Goal: Transaction & Acquisition: Book appointment/travel/reservation

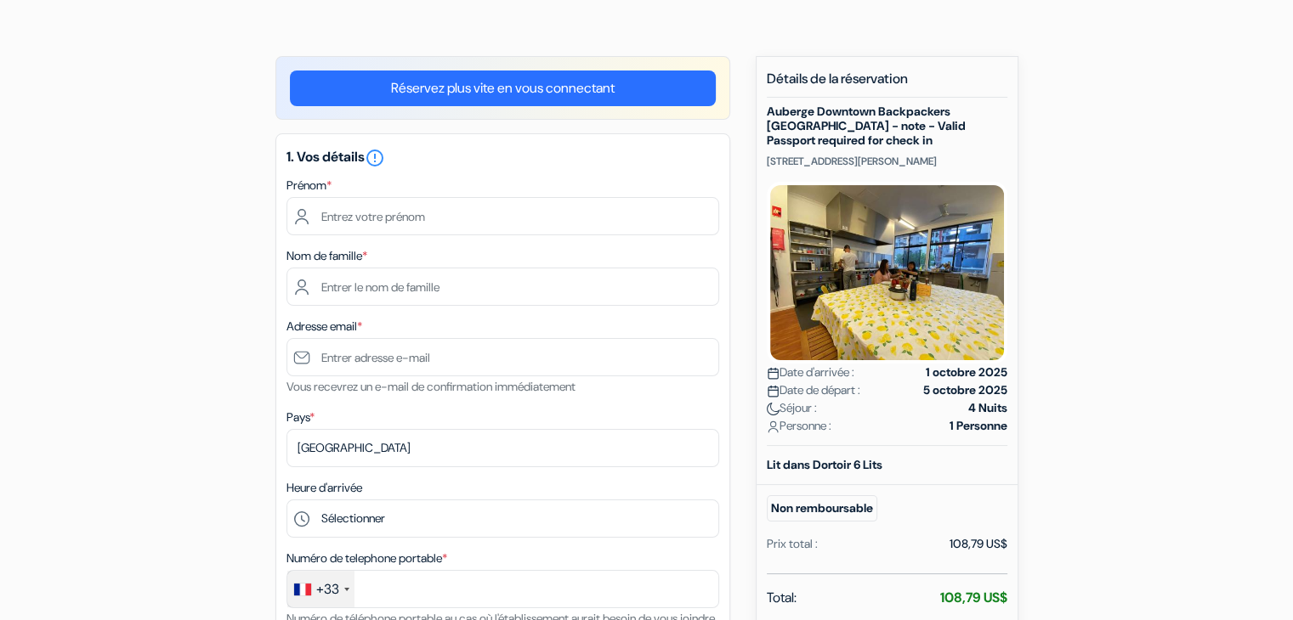
scroll to position [102, 0]
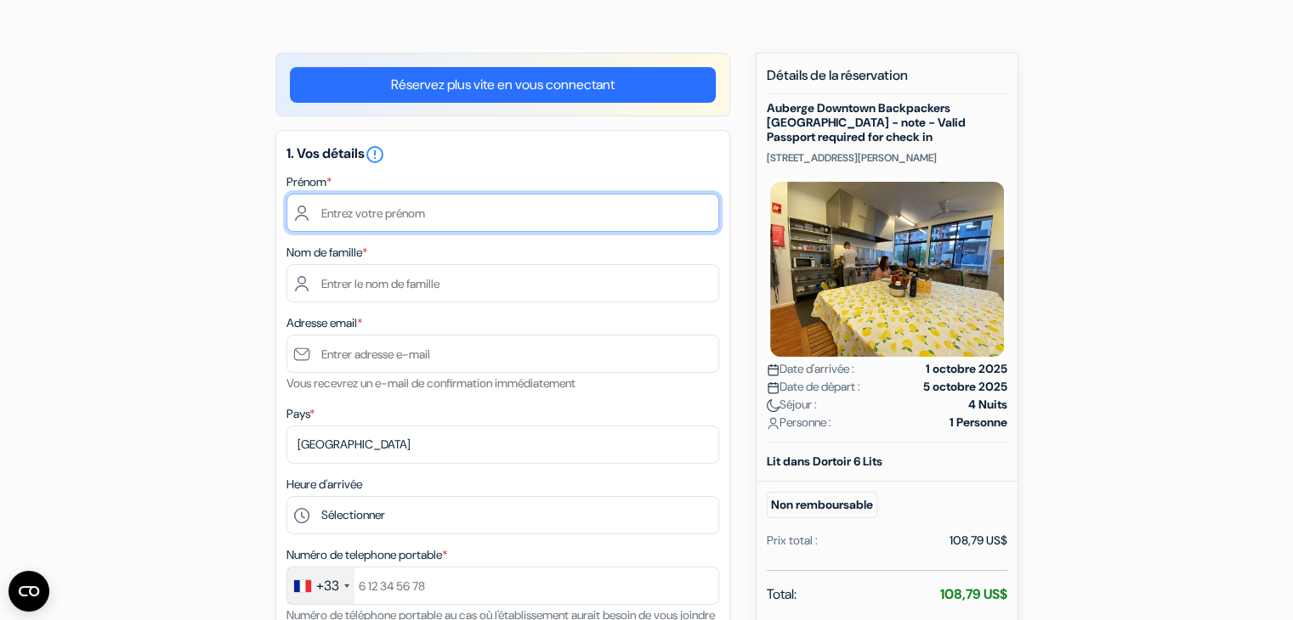
click at [463, 215] on input "text" at bounding box center [502, 213] width 433 height 38
type input "Valentin"
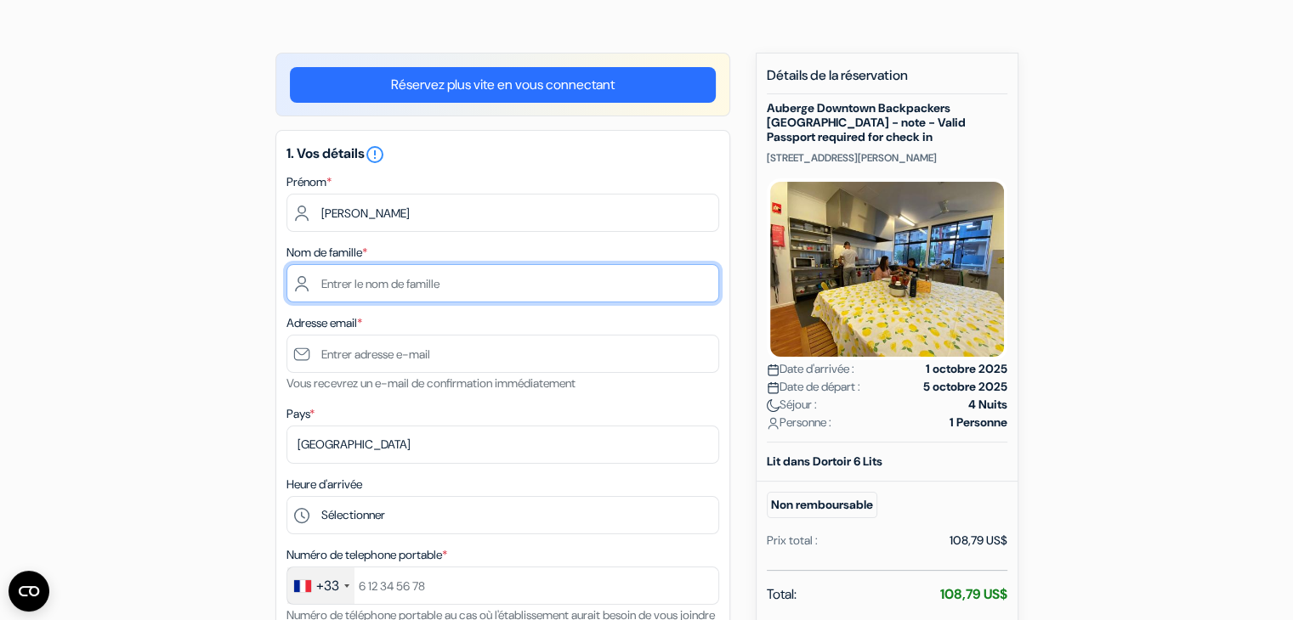
click at [429, 289] on input "text" at bounding box center [502, 283] width 433 height 38
type input "Clabaut"
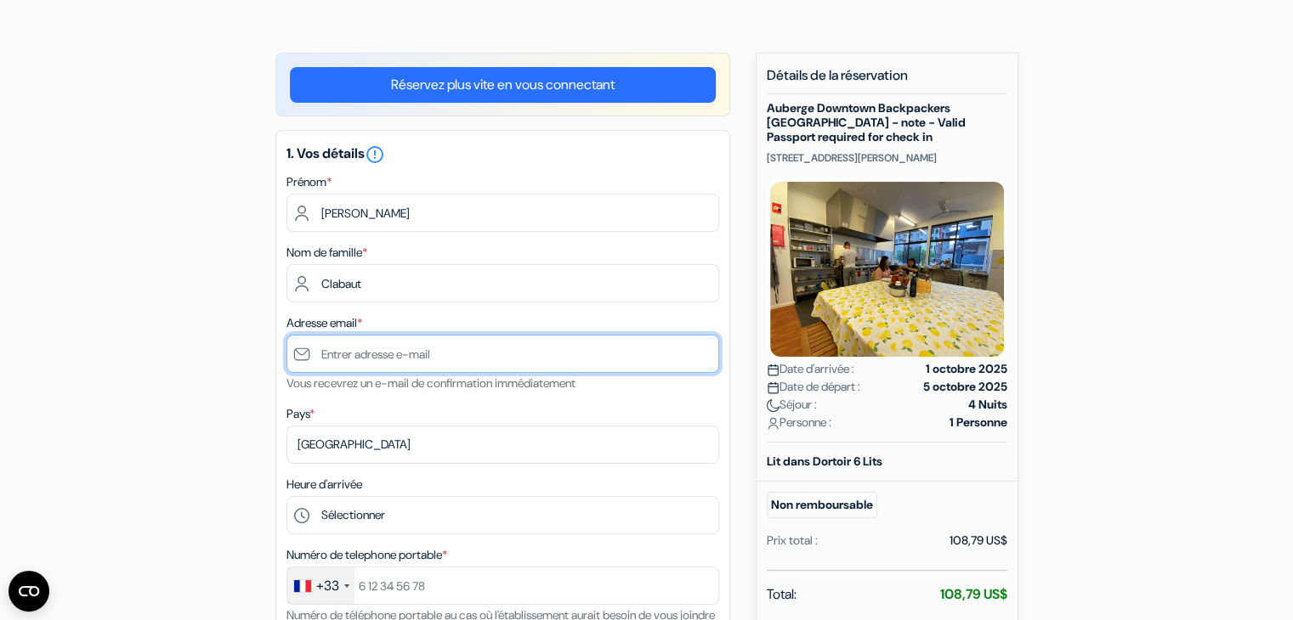
click at [466, 354] on input "text" at bounding box center [502, 354] width 433 height 38
type input "[EMAIL_ADDRESS][DOMAIN_NAME]"
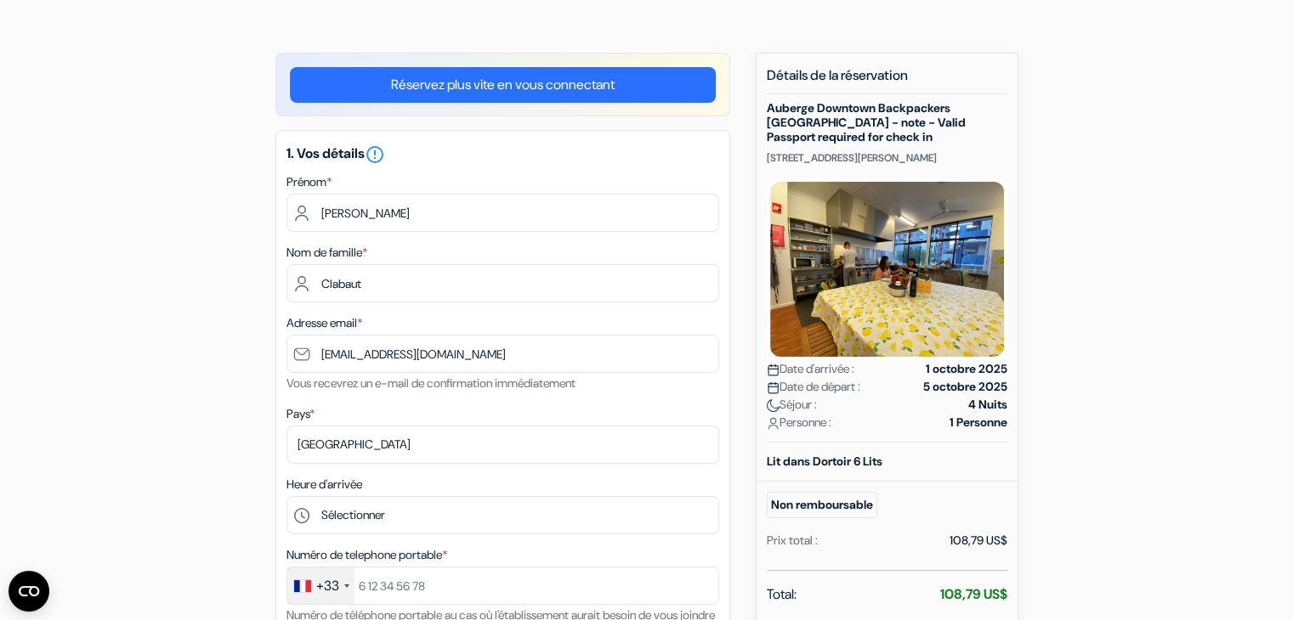
click at [371, 399] on div "1. Vos détails error_outline Prénom * Valentin Nom de famille * Clabaut Adresse…" at bounding box center [502, 424] width 455 height 588
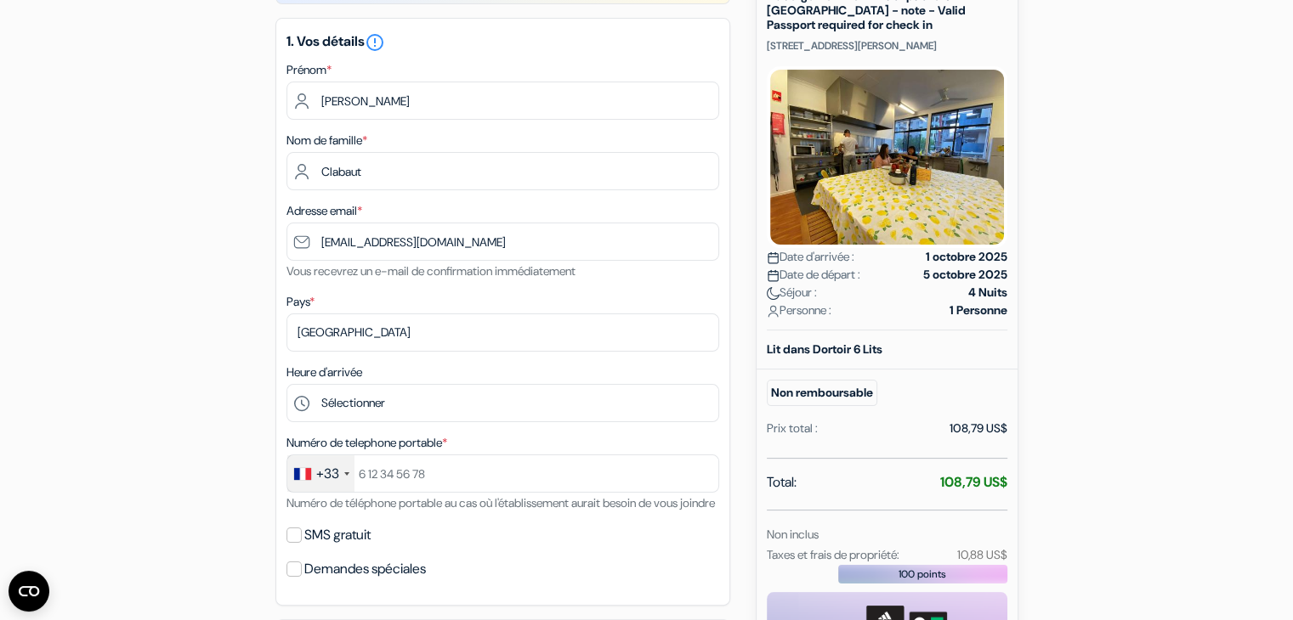
scroll to position [212, 0]
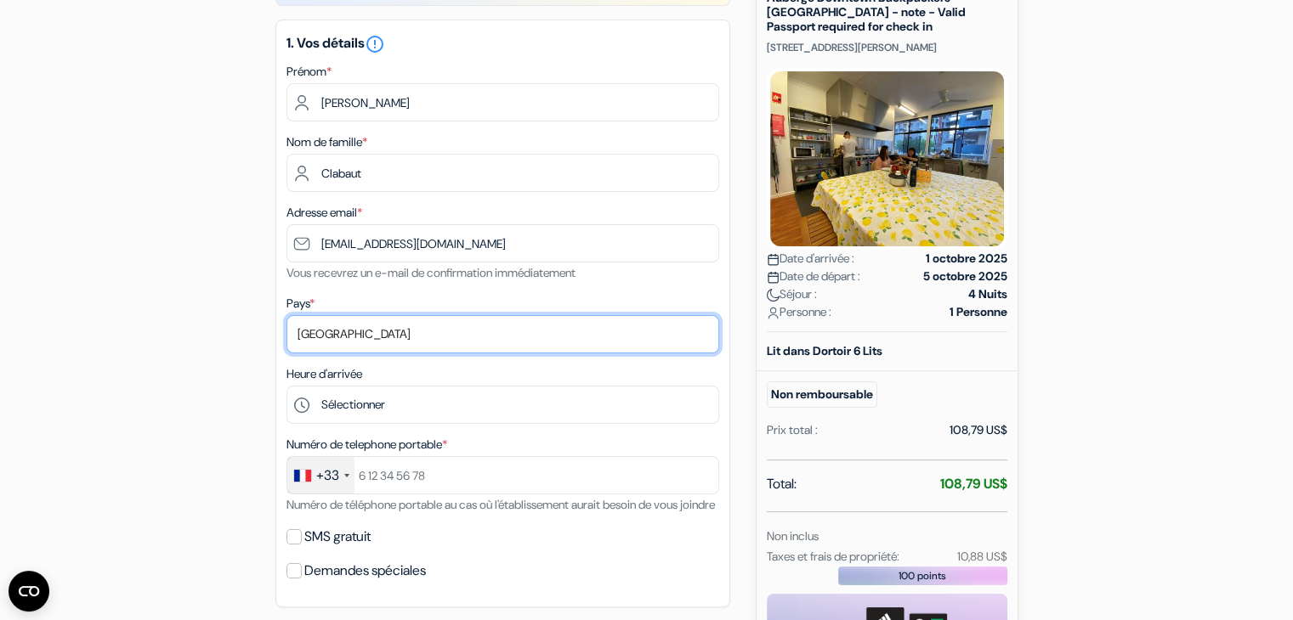
click at [463, 338] on select "Selectionner le pays Abkhazie Afghanistan Afrique du Sud Albanie Algérie Allema…" at bounding box center [502, 334] width 433 height 38
click at [461, 338] on select "Selectionner le pays Abkhazie Afghanistan Afrique du Sud Albanie Algérie Allema…" at bounding box center [502, 334] width 433 height 38
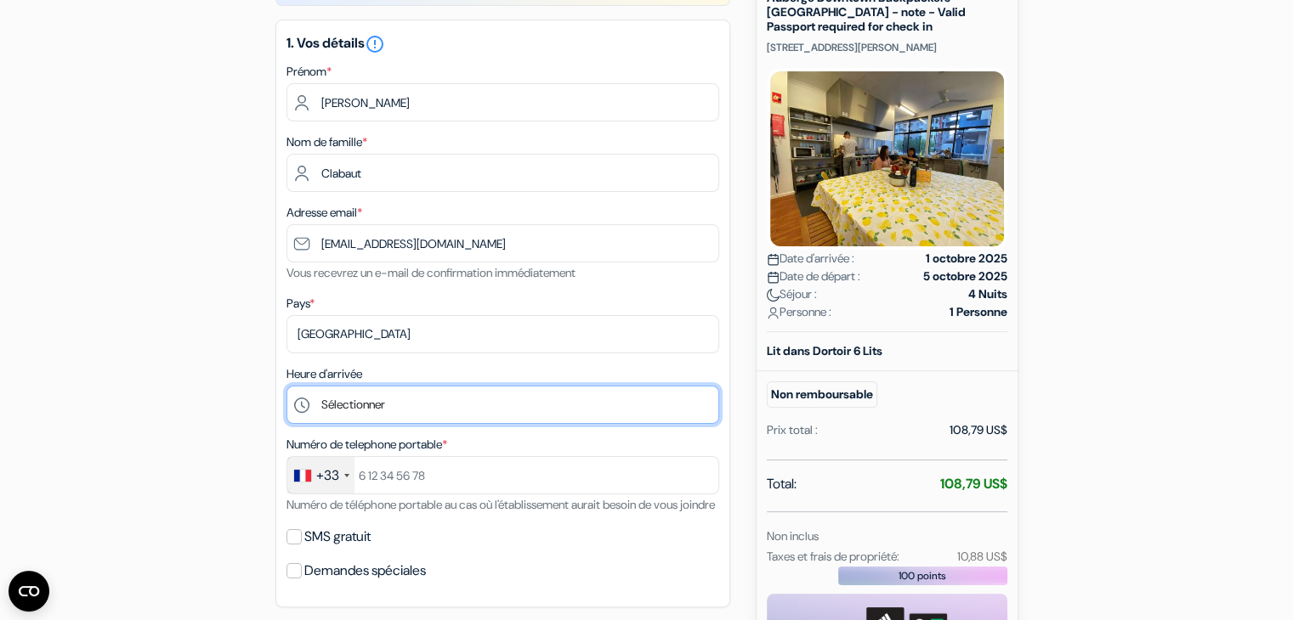
click at [399, 407] on select "Sélectionner 14:00 15:00 16:00 17:00 18:00 19:00 20:00 21:00 22:00" at bounding box center [502, 405] width 433 height 38
select select "22"
click at [286, 387] on select "Sélectionner 14:00 15:00 16:00 17:00 18:00 19:00 20:00 21:00 22:00" at bounding box center [502, 405] width 433 height 38
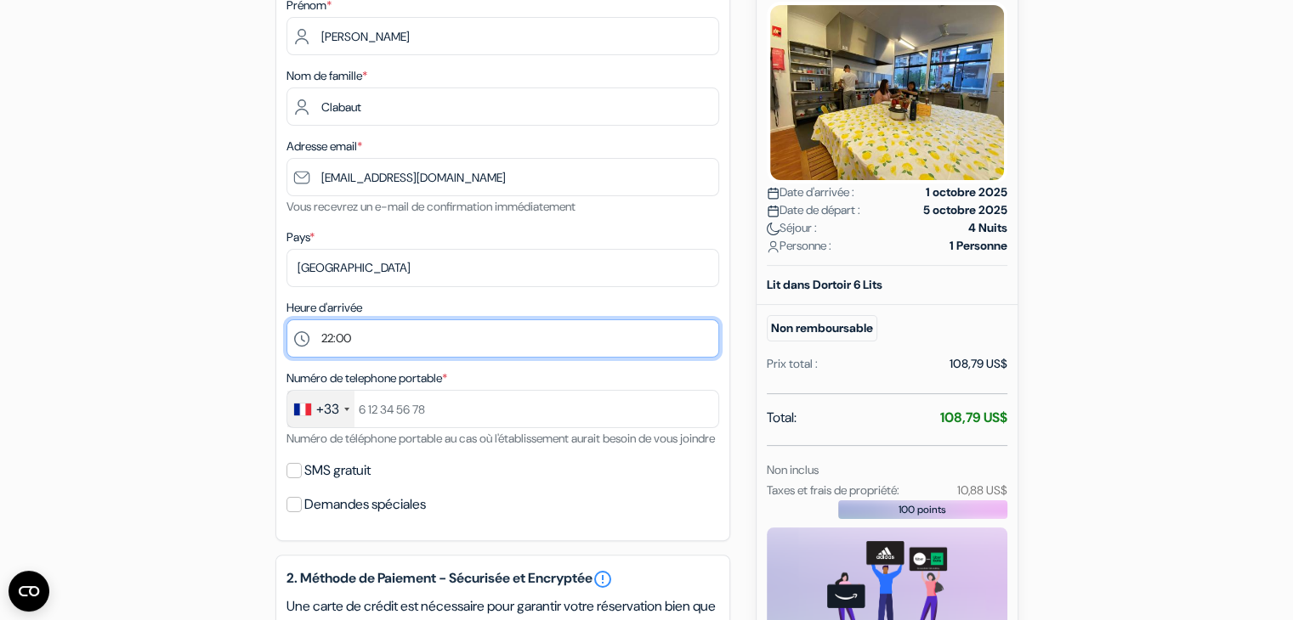
scroll to position [280, 0]
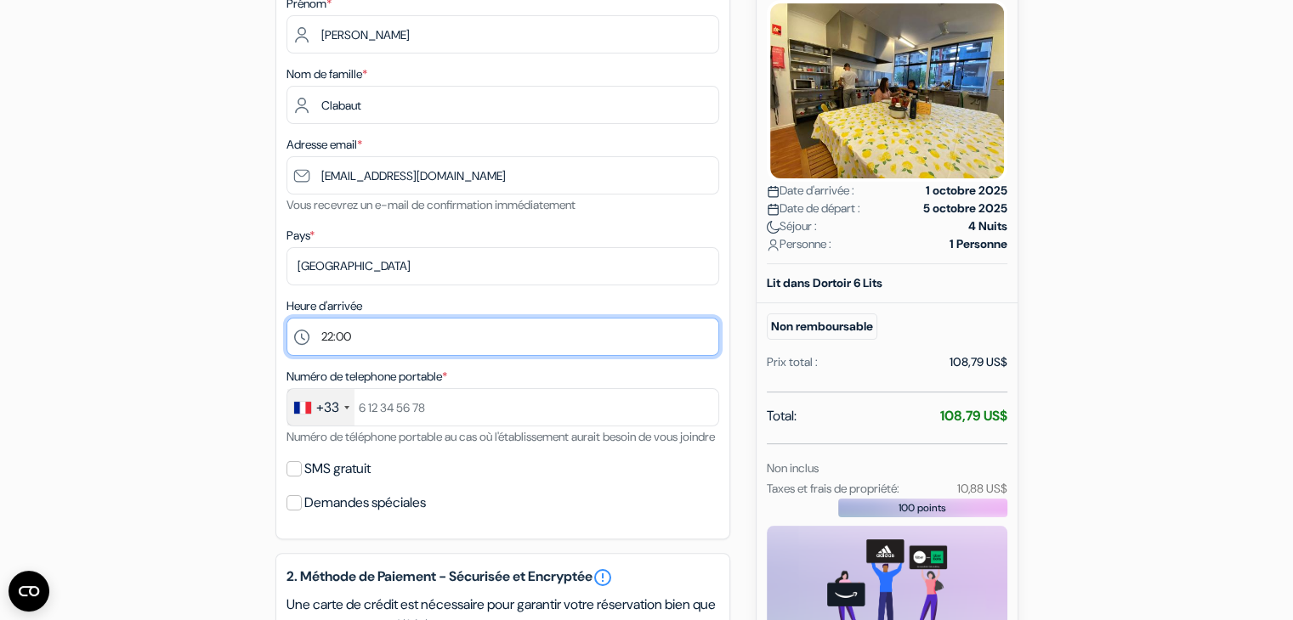
click at [527, 334] on select "Sélectionner 14:00 15:00 16:00 17:00 18:00 19:00 20:00 21:00 22:00" at bounding box center [502, 337] width 433 height 38
click at [286, 319] on select "Sélectionner 14:00 15:00 16:00 17:00 18:00 19:00 20:00 21:00 22:00" at bounding box center [502, 337] width 433 height 38
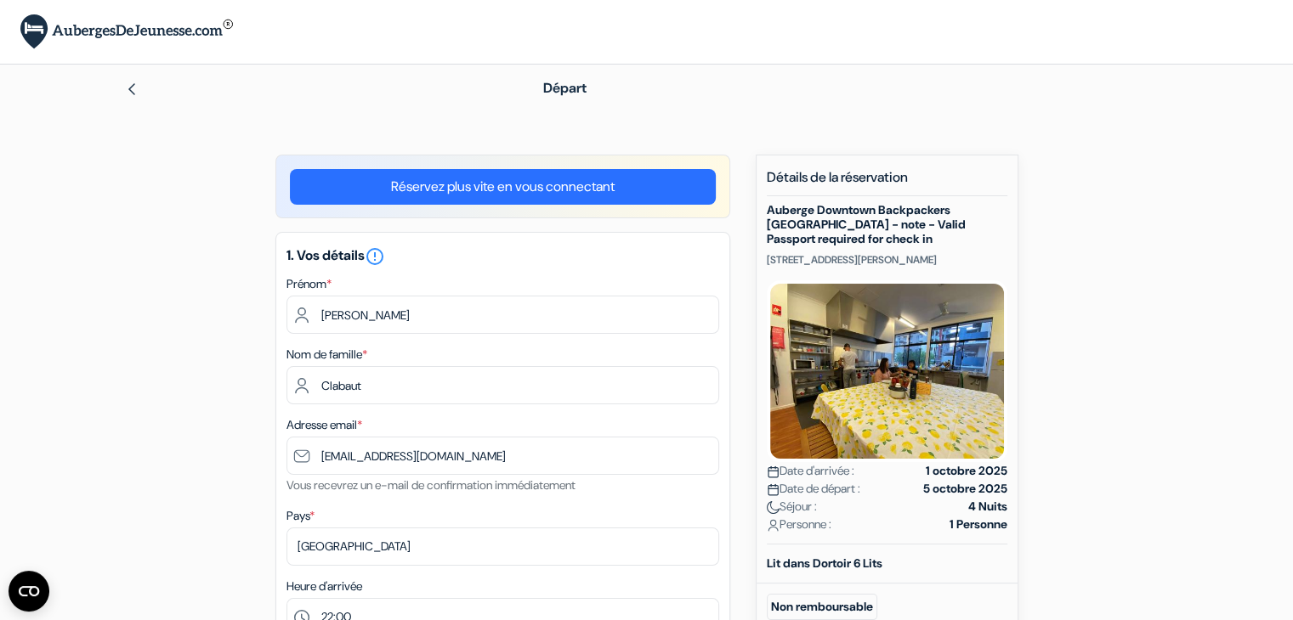
drag, startPoint x: 767, startPoint y: 257, endPoint x: 831, endPoint y: 269, distance: 65.7
click at [831, 267] on p "57-59 Bennett Street, East Perth, Perth, Australie" at bounding box center [887, 260] width 241 height 14
copy p "57-59 Bennett Street, East Perth, Perth, Australie"
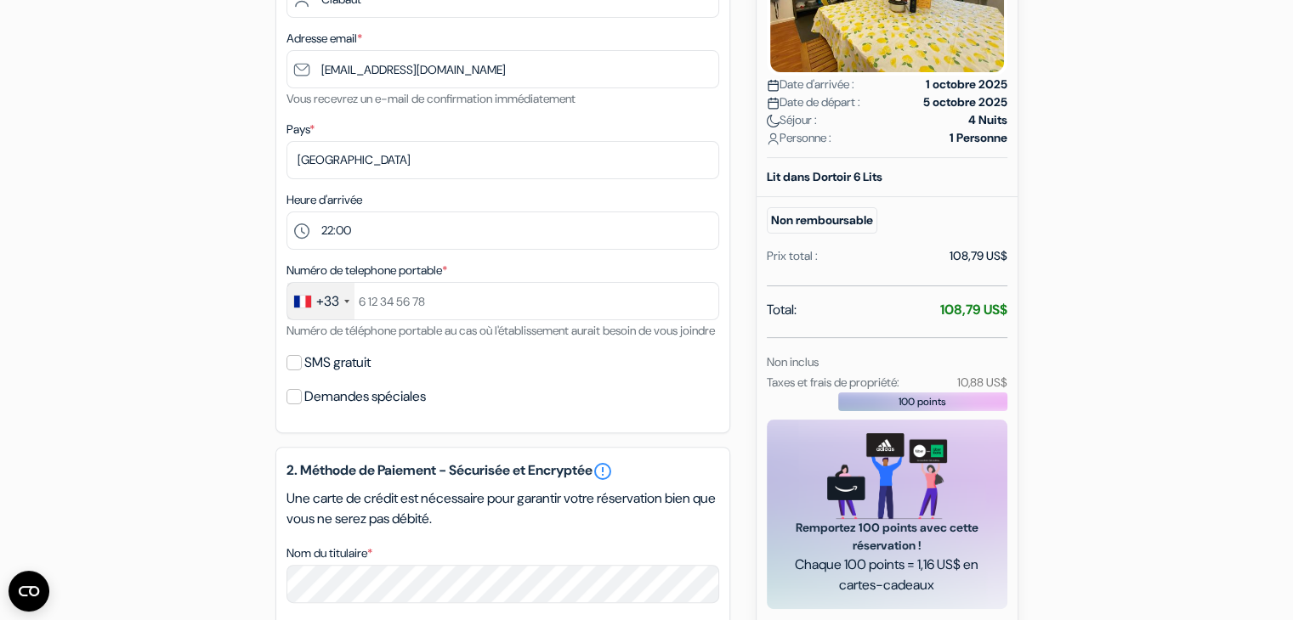
scroll to position [388, 0]
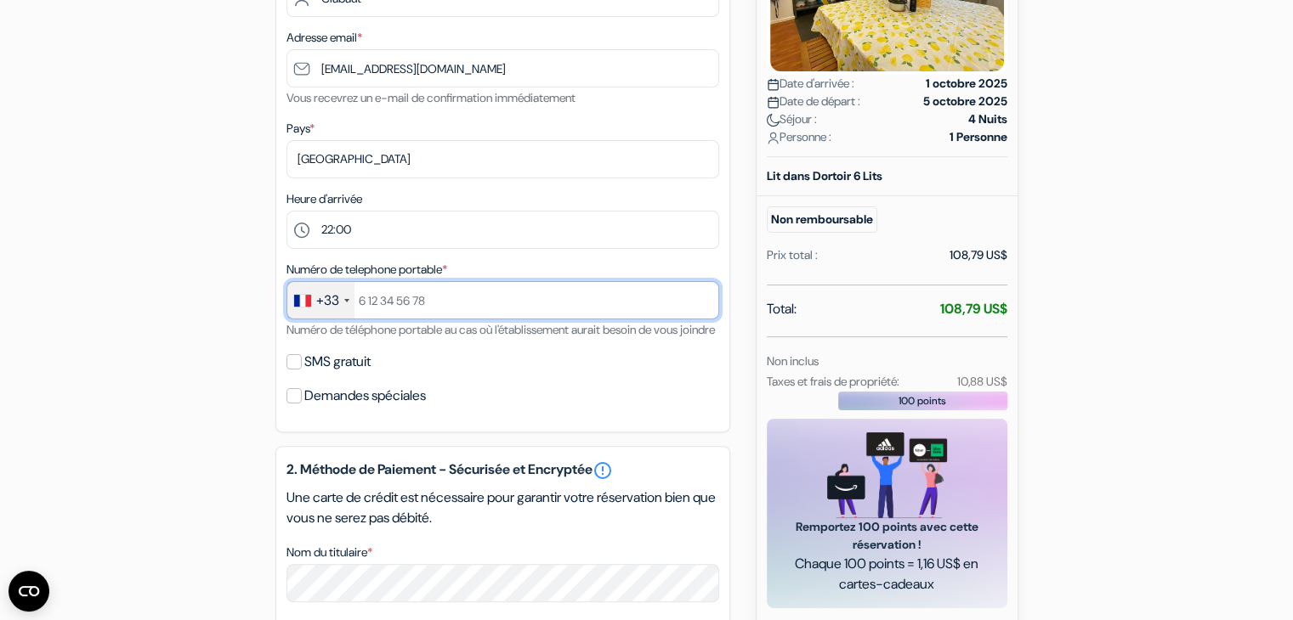
click at [423, 315] on input "text" at bounding box center [502, 300] width 433 height 38
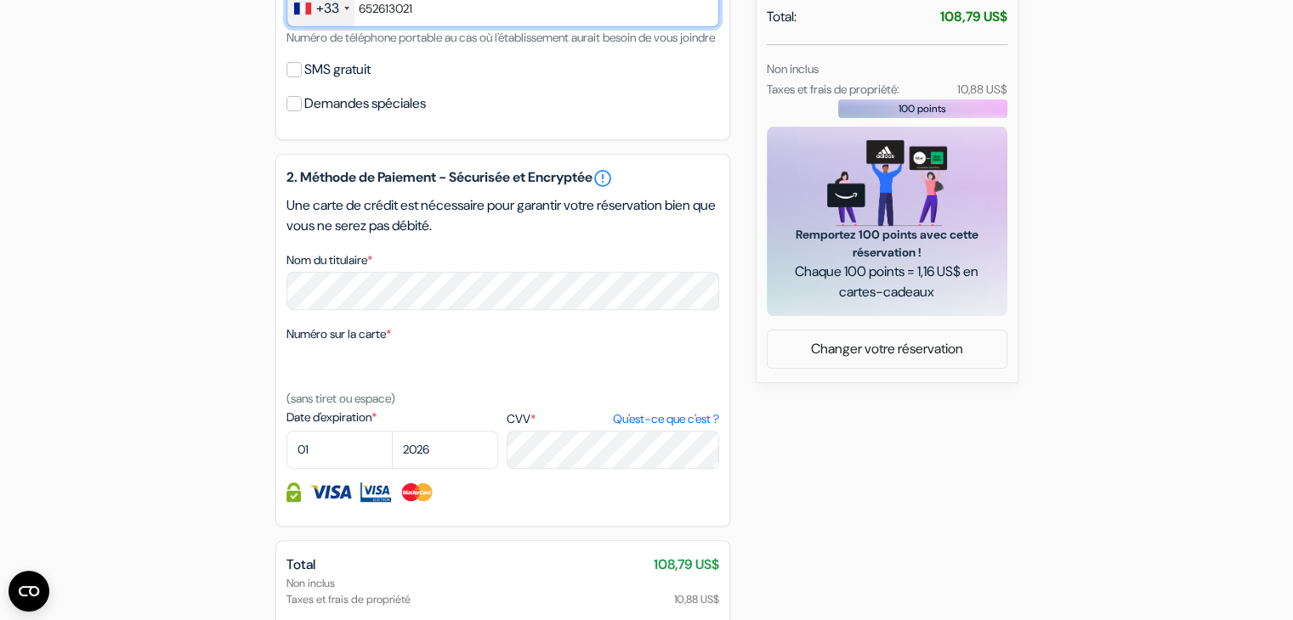
scroll to position [687, 0]
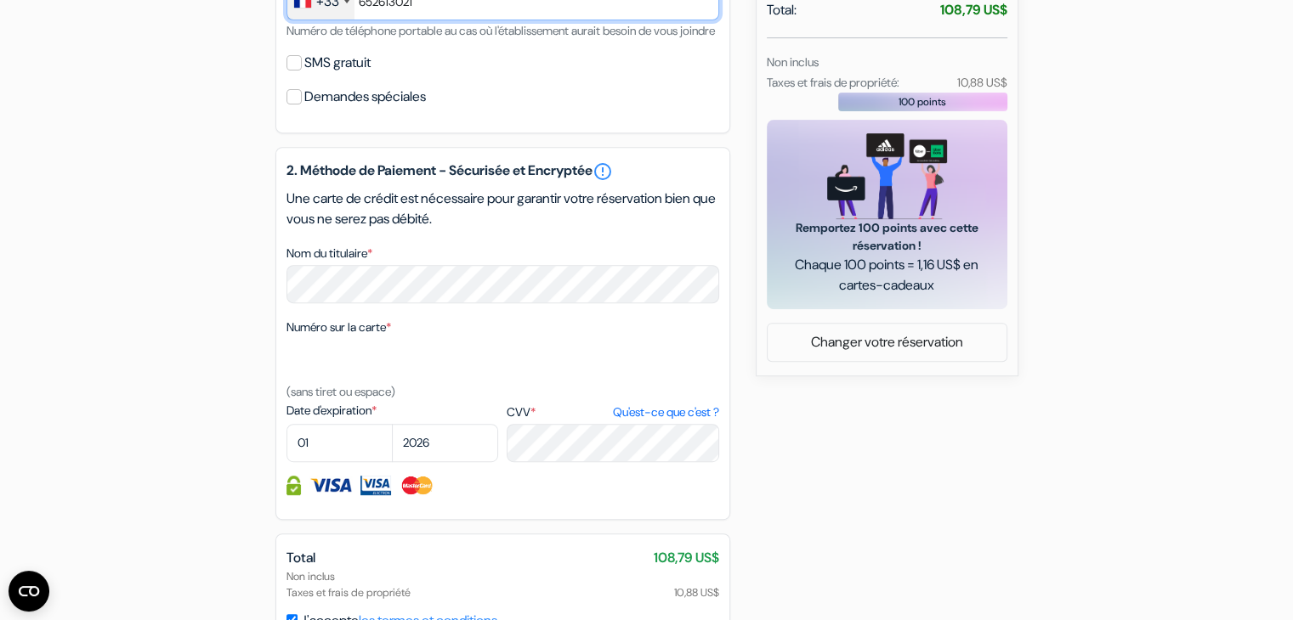
type input "652613021"
click at [382, 496] on img at bounding box center [375, 486] width 31 height 20
click at [340, 462] on select "01 02 03 04 05 06 07 08 09 10 11 12" at bounding box center [339, 443] width 106 height 38
select select "09"
click at [286, 446] on select "01 02 03 04 05 06 07 08 09 10 11 12" at bounding box center [339, 443] width 106 height 38
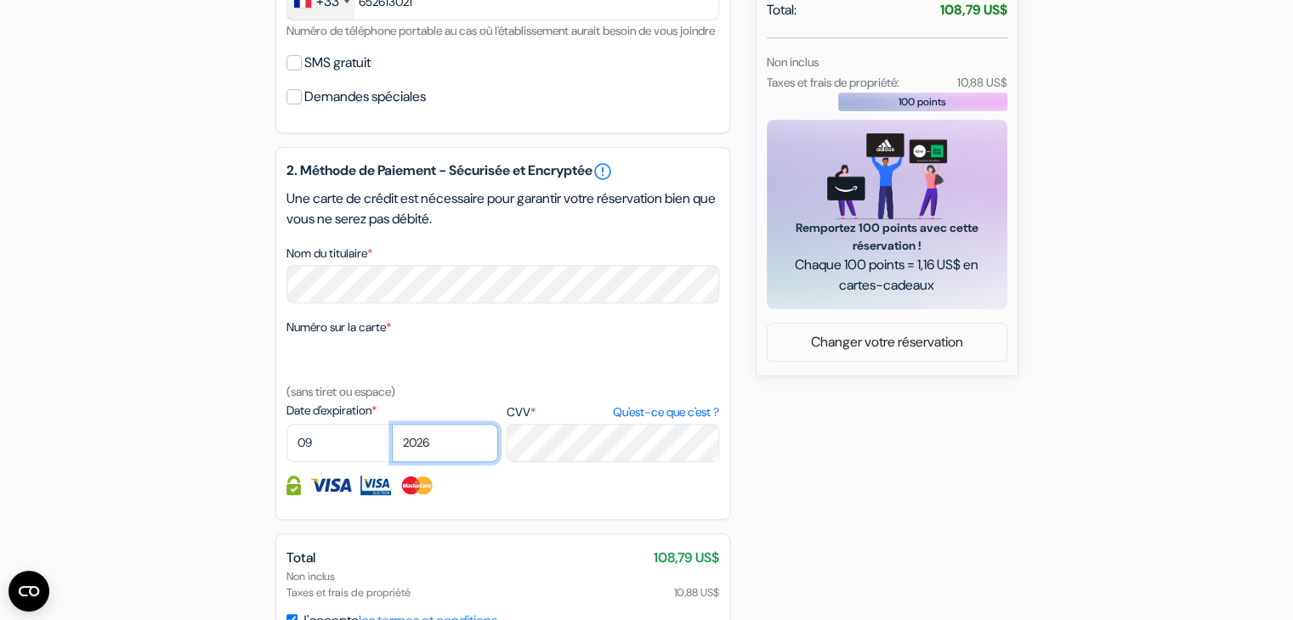
click at [416, 462] on select "2025 2026 2027 2028 2029 2030 2031 2032 2033 2034 2035 2036 2037 2038 2039 2040…" at bounding box center [445, 443] width 106 height 38
select select "2029"
click at [392, 446] on select "2025 2026 2027 2028 2029 2030 2031 2032 2033 2034 2035 2036 2037 2038 2039 2040…" at bounding box center [445, 443] width 106 height 38
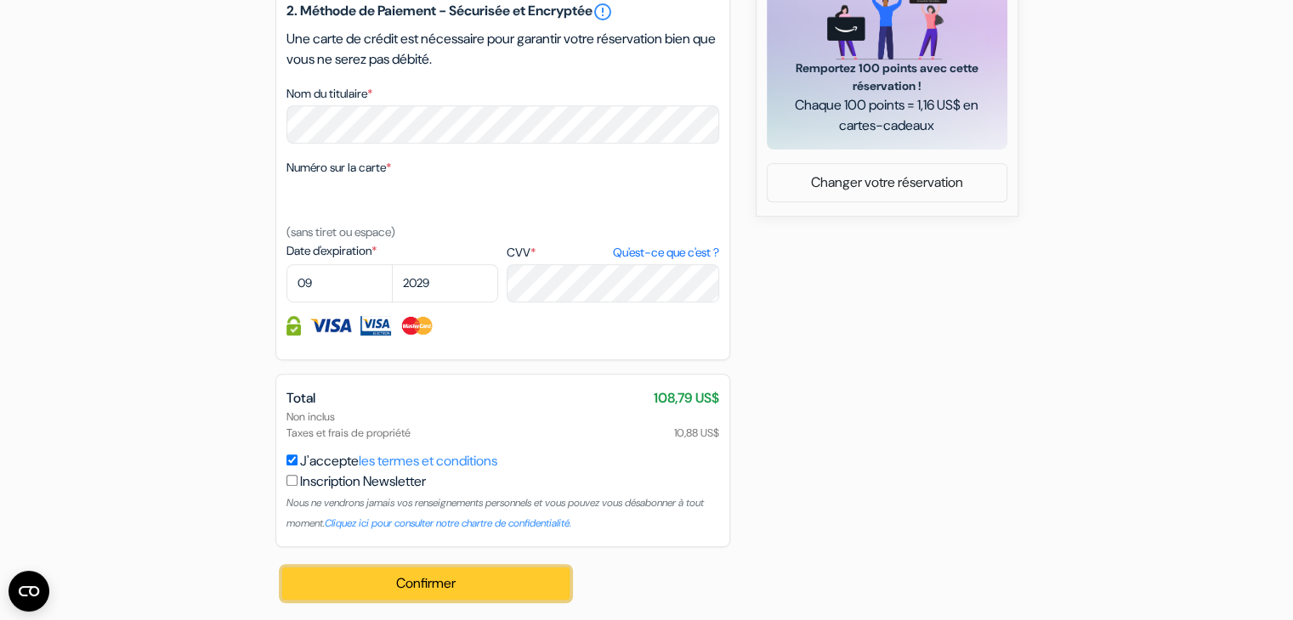
click at [476, 581] on button "Confirmer Loading..." at bounding box center [426, 584] width 288 height 32
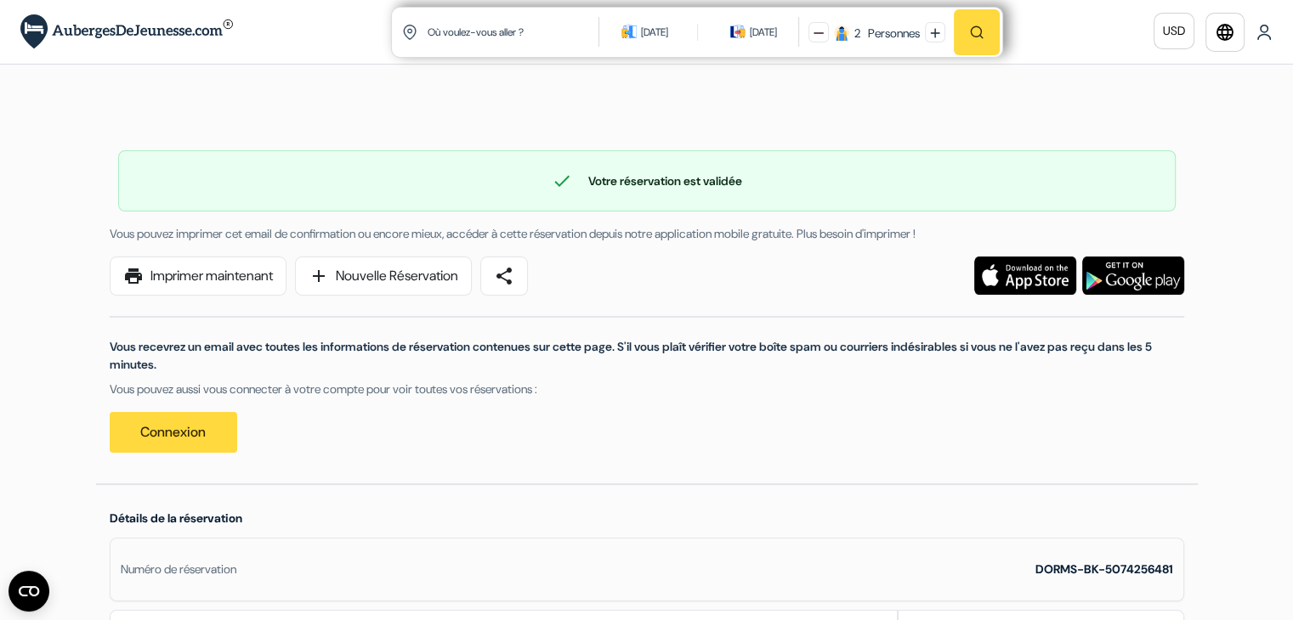
scroll to position [43, 0]
